Goal: Navigation & Orientation: Find specific page/section

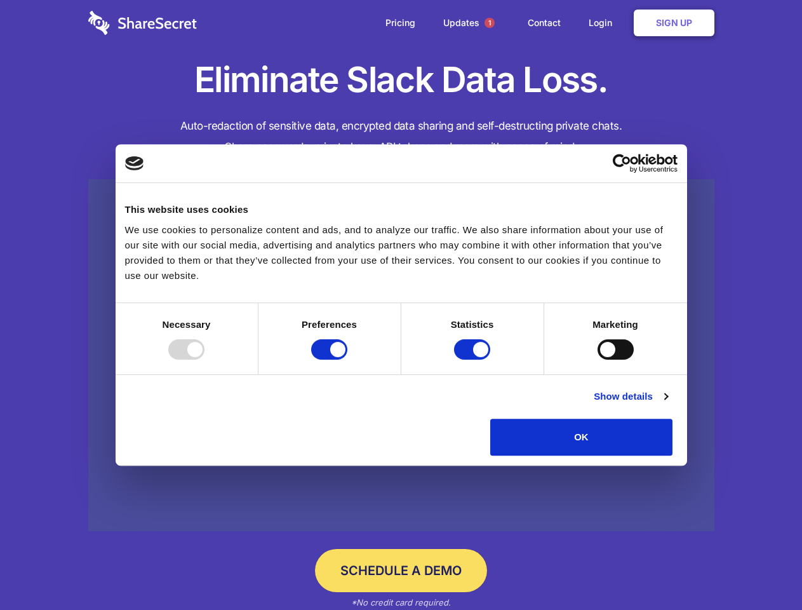
click at [204, 359] on div at bounding box center [186, 349] width 36 height 20
click at [347, 359] on input "Preferences" at bounding box center [329, 349] width 36 height 20
checkbox input "false"
click at [474, 359] on input "Statistics" at bounding box center [472, 349] width 36 height 20
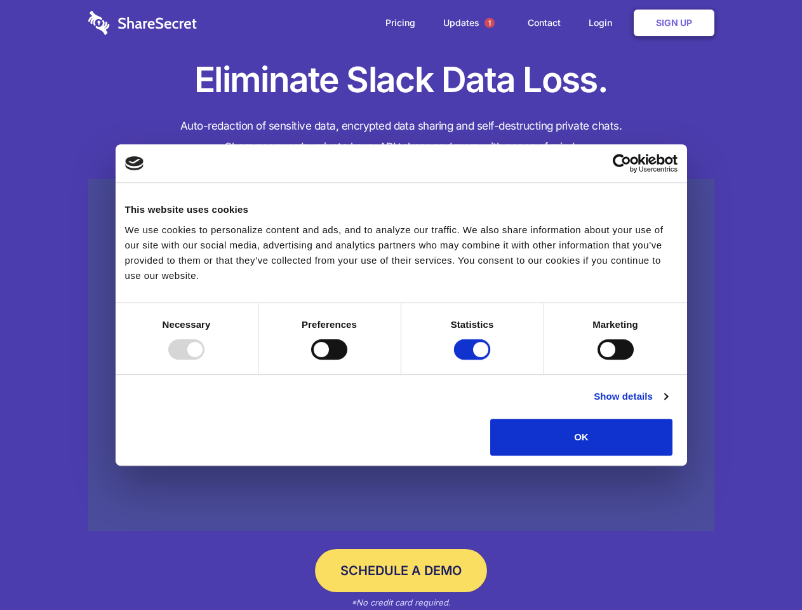
checkbox input "false"
click at [598, 359] on input "Marketing" at bounding box center [616, 349] width 36 height 20
checkbox input "true"
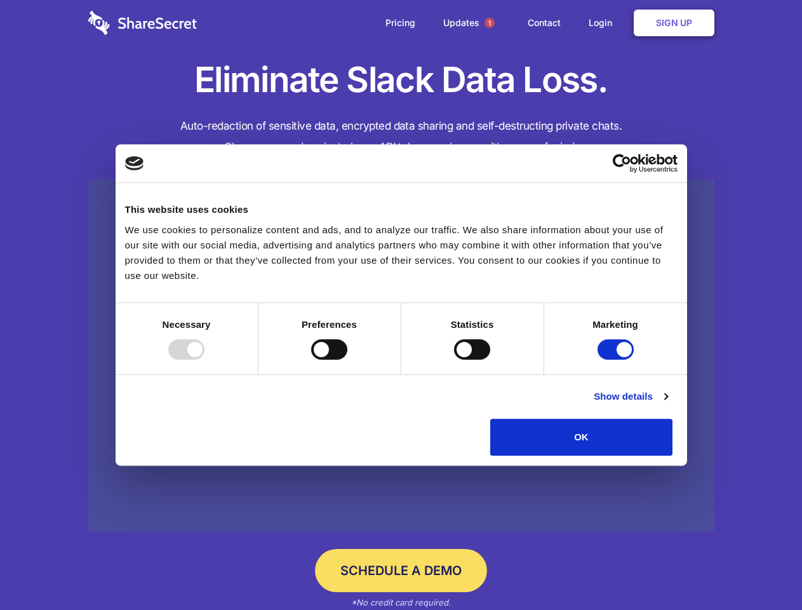
click at [667, 404] on link "Show details" at bounding box center [631, 396] width 74 height 15
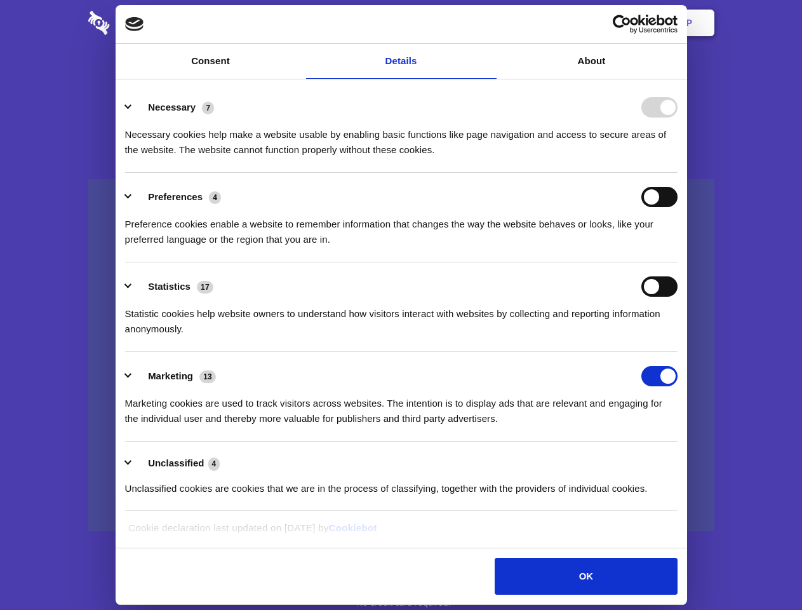
click at [678, 247] on div "Preference cookies enable a website to remember information that changes the wa…" at bounding box center [401, 227] width 552 height 40
click at [489, 23] on span "1" at bounding box center [489, 23] width 10 height 10
